Goal: Find specific page/section: Find specific page/section

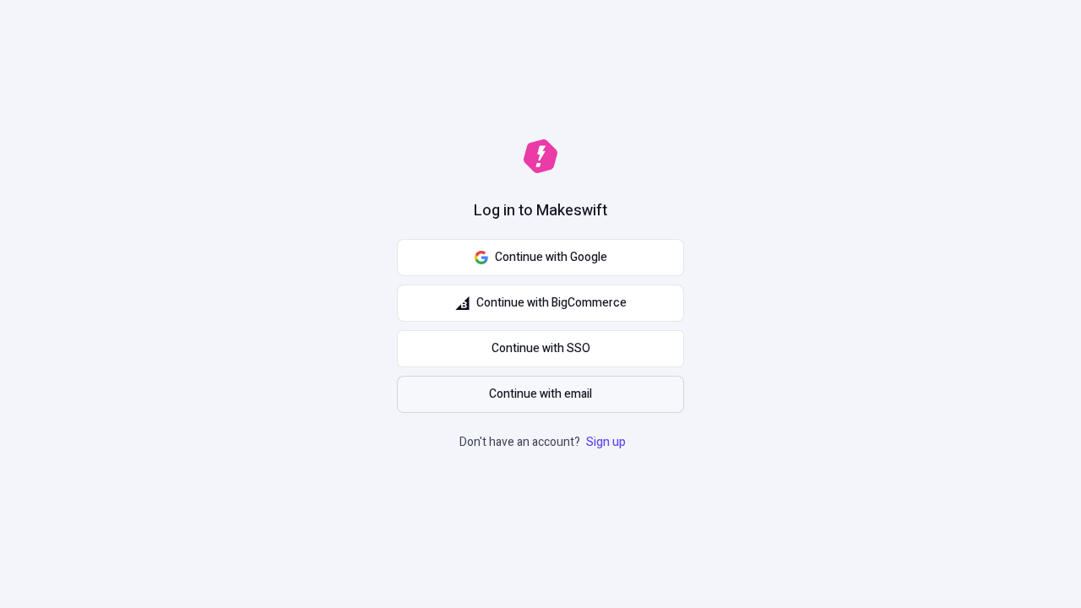
click at [541, 394] on span "Continue with email" at bounding box center [540, 394] width 103 height 19
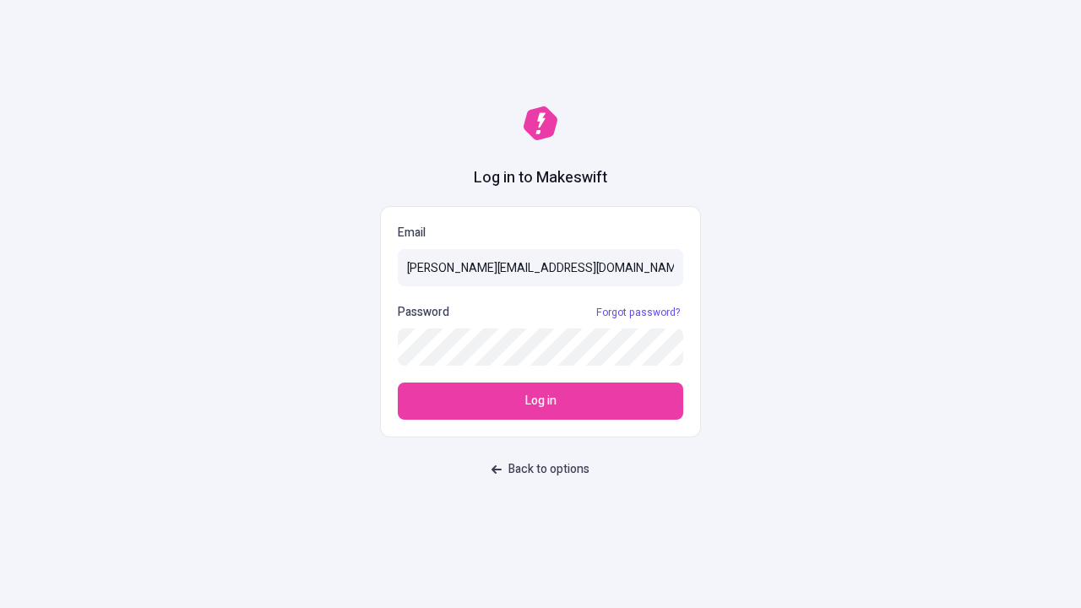
type input "[PERSON_NAME][EMAIL_ADDRESS][DOMAIN_NAME]"
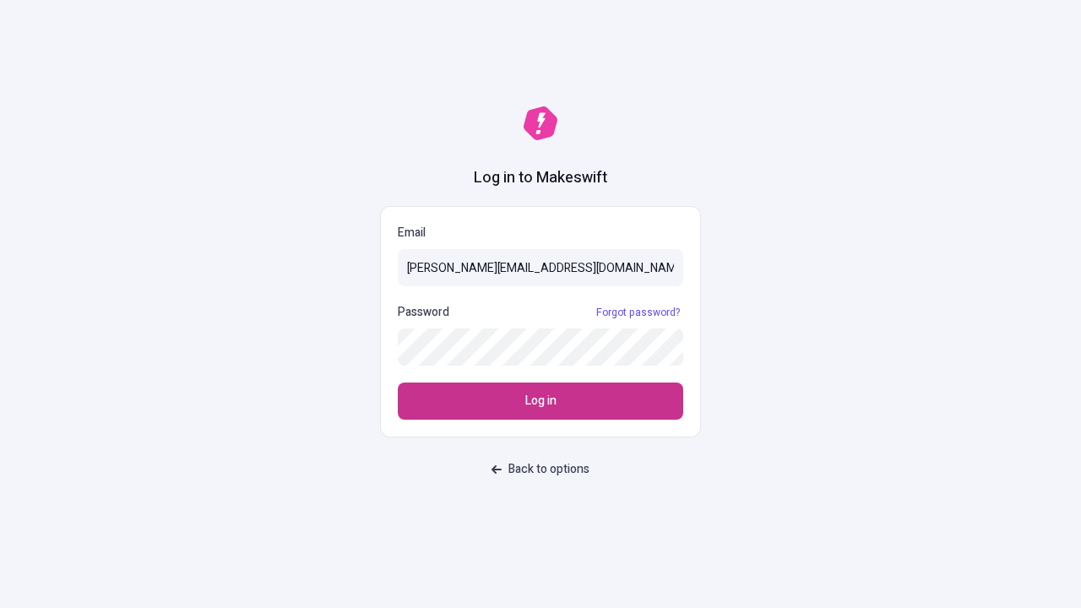
click at [541, 401] on span "Log in" at bounding box center [540, 401] width 31 height 19
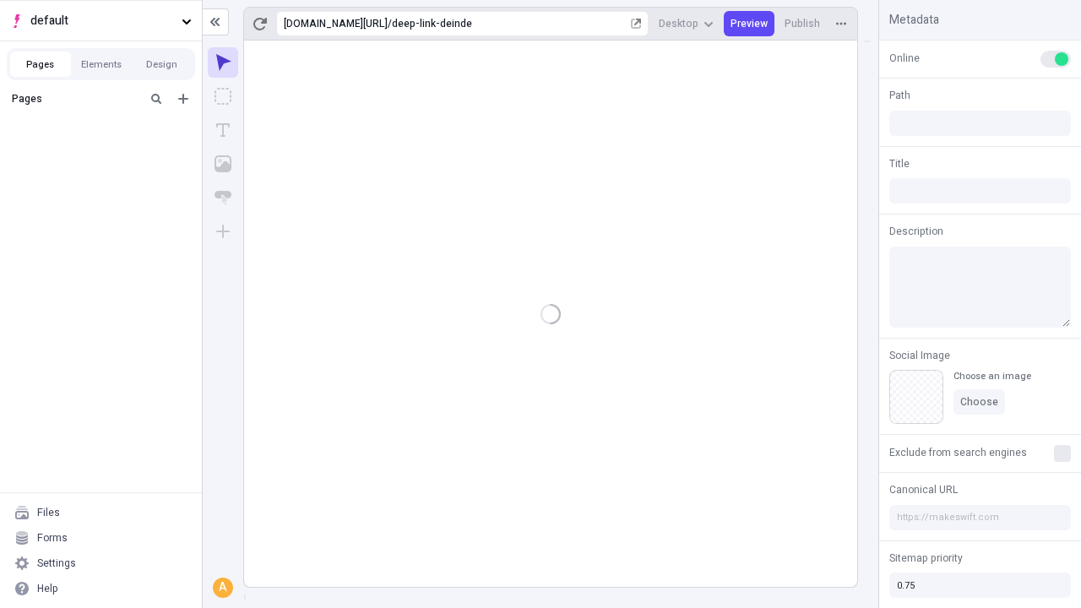
type input "/deep-link-deinde"
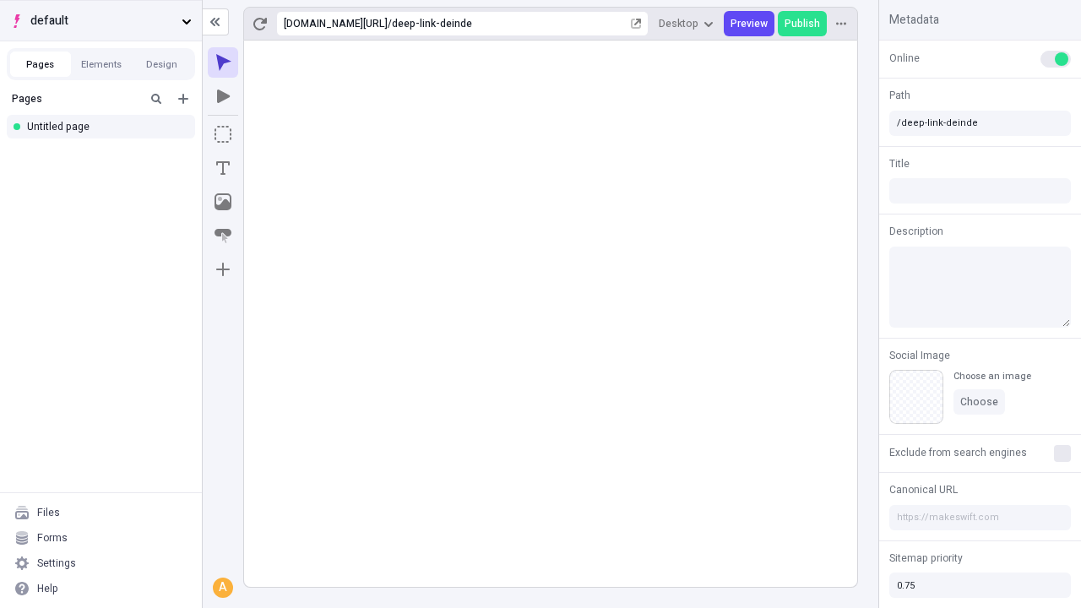
click at [101, 20] on span "default" at bounding box center [102, 21] width 144 height 19
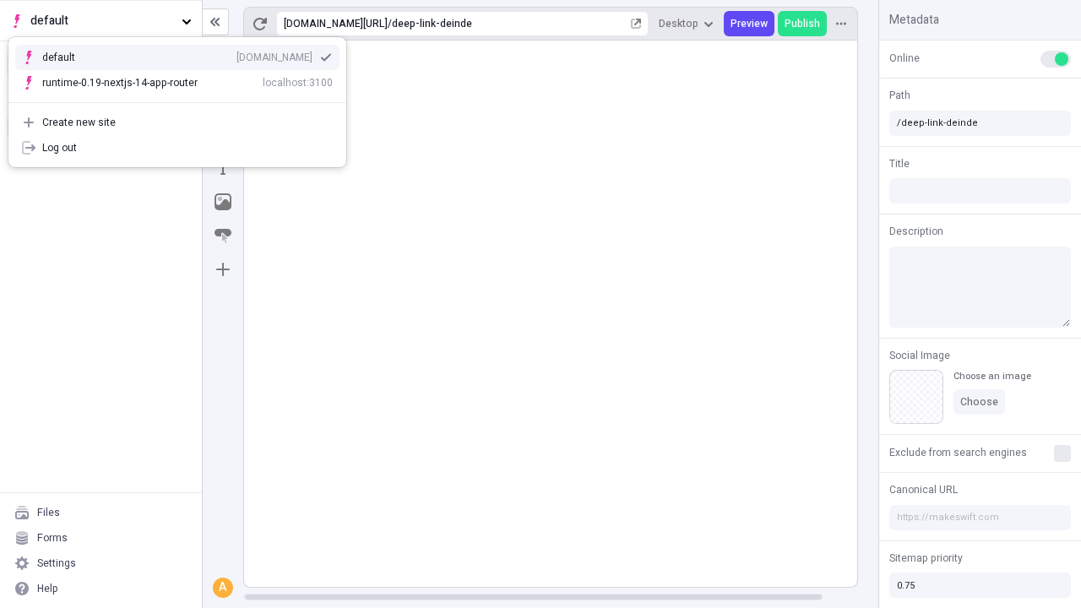
click at [237, 54] on div "qee9k4dy7d.staging.makeswift.site" at bounding box center [275, 58] width 76 height 14
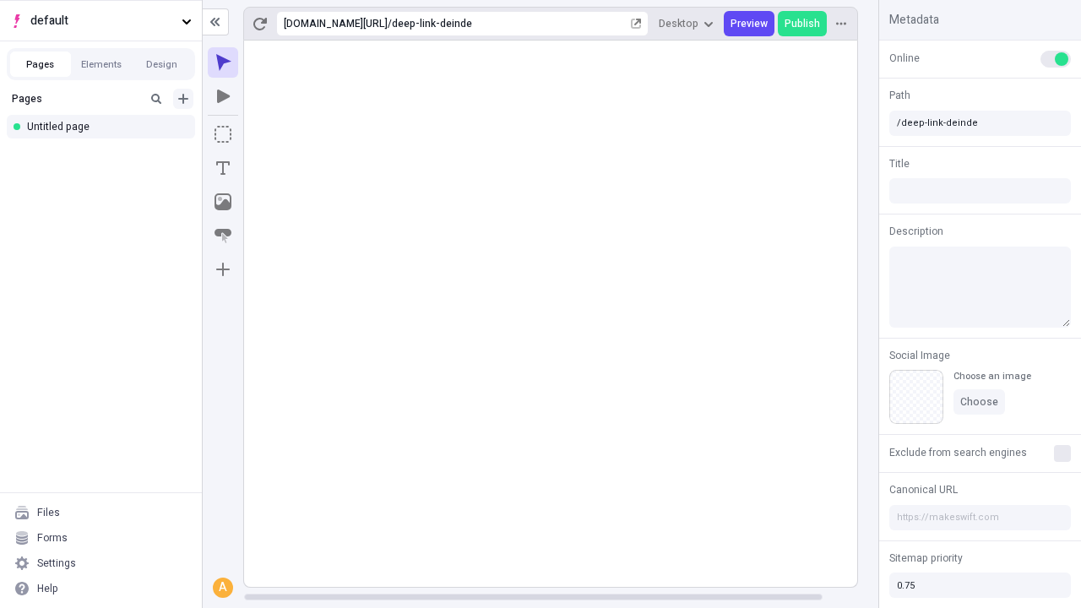
click at [183, 99] on icon "Add new" at bounding box center [183, 99] width 10 height 10
click at [106, 154] on div "Blank page" at bounding box center [105, 154] width 162 height 25
type input "/deep-link-curo"
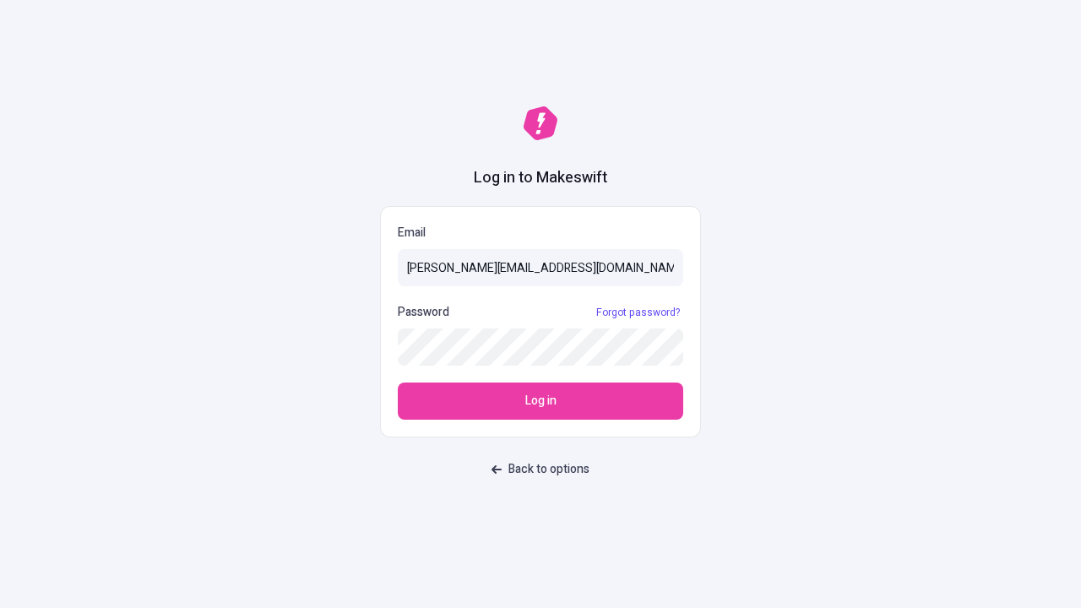
type input "[PERSON_NAME][EMAIL_ADDRESS][DOMAIN_NAME]"
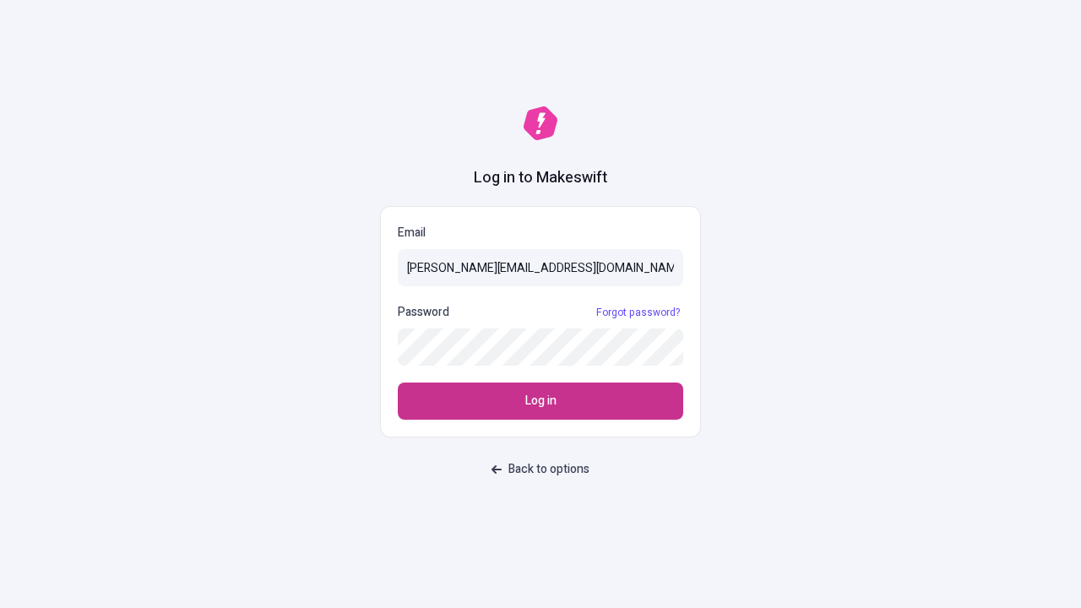
click at [541, 401] on span "Log in" at bounding box center [540, 401] width 31 height 19
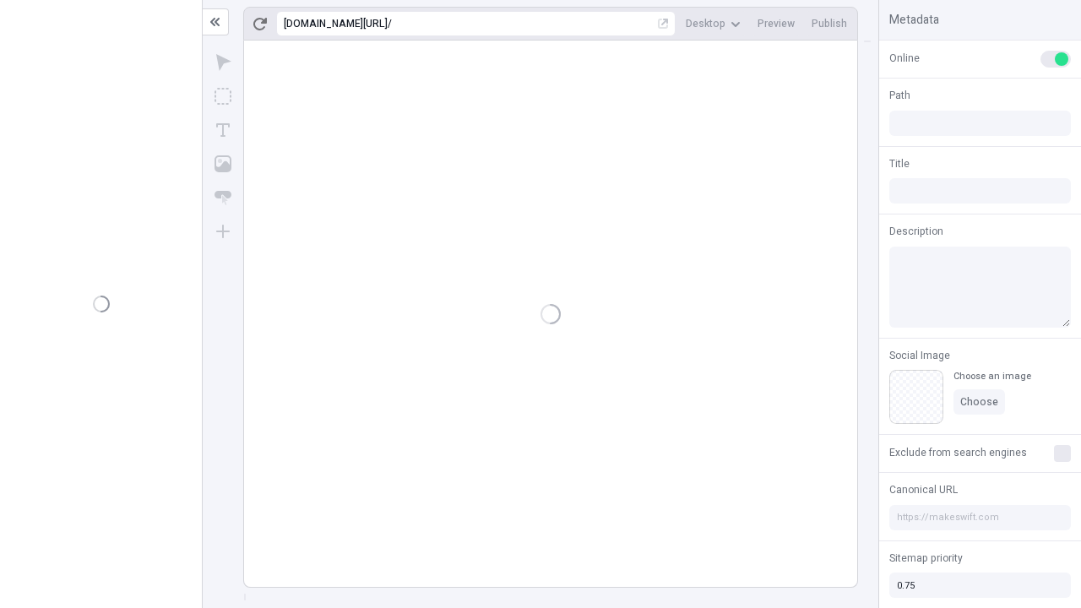
type input "/deep-link-curo"
